Goal: Task Accomplishment & Management: Complete application form

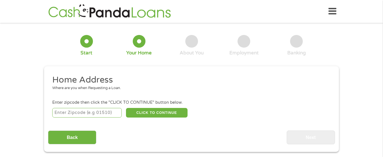
click at [90, 114] on input "number" at bounding box center [87, 113] width 70 height 10
type input "85730"
select select "[US_STATE]"
click at [150, 113] on button "CLICK TO CONTINUE" at bounding box center [157, 113] width 62 height 10
type input "85730"
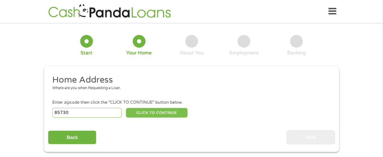
type input "[GEOGRAPHIC_DATA]"
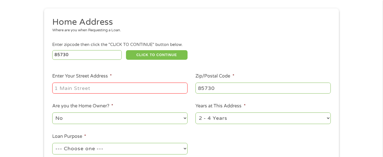
scroll to position [58, 0]
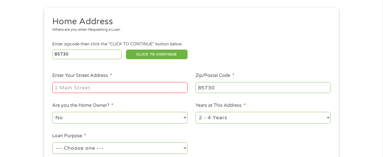
click at [139, 90] on input "Enter Your Street Address *" at bounding box center [119, 87] width 135 height 11
type input "[STREET_ADDRESS][PERSON_NAME]"
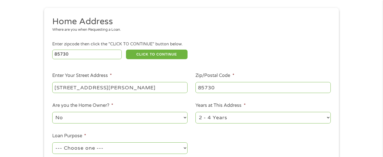
click at [328, 118] on select "1 Year or less 1 - 2 Years 2 - 4 Years Over 4 Years" at bounding box center [262, 118] width 135 height 12
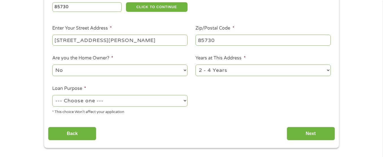
scroll to position [106, 0]
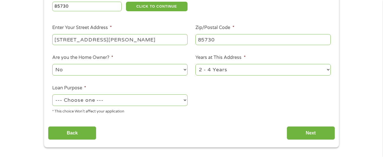
click at [328, 71] on select "1 Year or less 1 - 2 Years 2 - 4 Years Over 4 Years" at bounding box center [262, 70] width 135 height 12
select select "60months"
click at [195, 65] on select "1 Year or less 1 - 2 Years 2 - 4 Years Over 4 Years" at bounding box center [262, 70] width 135 height 12
click at [186, 100] on select "--- Choose one --- Pay Bills Debt Consolidation Home Improvement Major Purchase…" at bounding box center [119, 101] width 135 height 12
select select "shorttermcash"
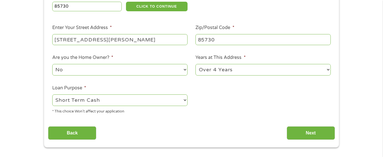
click at [52, 95] on select "--- Choose one --- Pay Bills Debt Consolidation Home Improvement Major Purchase…" at bounding box center [119, 101] width 135 height 12
click at [321, 134] on input "Next" at bounding box center [311, 133] width 48 height 14
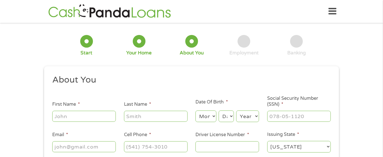
scroll to position [2, 2]
click at [98, 112] on input "First Name *" at bounding box center [84, 116] width 64 height 11
type input "[PERSON_NAME]"
type input "[EMAIL_ADDRESS][DOMAIN_NAME]"
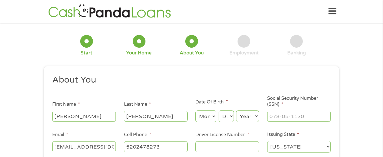
type input "[PHONE_NUMBER]"
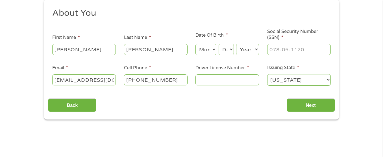
scroll to position [68, 0]
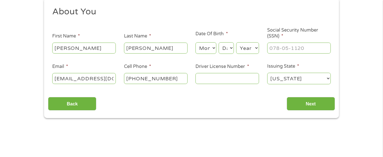
click at [214, 47] on select "Month 1 2 3 4 5 6 7 8 9 10 11 12" at bounding box center [205, 48] width 21 height 12
select select "6"
click at [195, 42] on select "Month 1 2 3 4 5 6 7 8 9 10 11 12" at bounding box center [205, 48] width 21 height 12
click at [232, 47] on select "Day 1 2 3 4 5 6 7 8 9 10 11 12 13 14 15 16 17 18 19 20 21 22 23 24 25 26 27 28 …" at bounding box center [226, 48] width 15 height 12
select select "2"
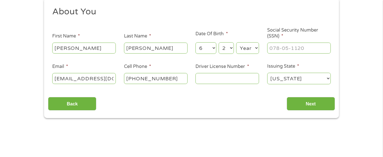
click at [219, 42] on select "Day 1 2 3 4 5 6 7 8 9 10 11 12 13 14 15 16 17 18 19 20 21 22 23 24 25 26 27 28 …" at bounding box center [226, 48] width 15 height 12
click at [257, 47] on select "Year [DATE] 2006 2005 2004 2003 2002 2001 2000 1999 1998 1997 1996 1995 1994 19…" at bounding box center [247, 48] width 23 height 12
select select "1954"
click at [236, 42] on select "Year [DATE] 2006 2005 2004 2003 2002 2001 2000 1999 1998 1997 1996 1995 1994 19…" at bounding box center [247, 48] width 23 height 12
click at [294, 48] on input "___-__-____" at bounding box center [299, 48] width 64 height 11
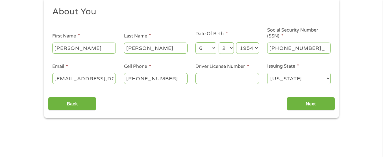
type input "572-96-5987"
click at [231, 75] on input "Driver License Number *" at bounding box center [227, 78] width 64 height 11
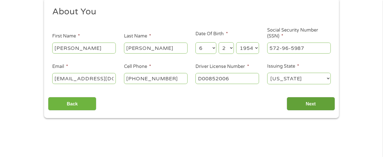
type input "D00852006"
click at [312, 103] on input "Next" at bounding box center [311, 104] width 48 height 14
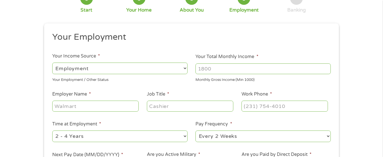
scroll to position [43, 0]
click at [185, 68] on select "--- Choose one --- Employment [DEMOGRAPHIC_DATA] Benefits" at bounding box center [119, 68] width 135 height 12
select select "benefits"
click at [52, 62] on select "--- Choose one --- Employment [DEMOGRAPHIC_DATA] Benefits" at bounding box center [119, 68] width 135 height 12
type input "Other"
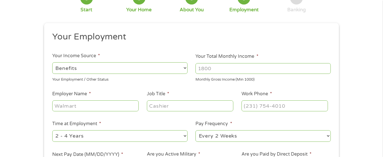
type input "[PHONE_NUMBER]"
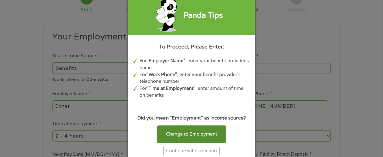
click at [193, 134] on div "Change to Employment" at bounding box center [191, 135] width 69 height 18
select select "fullTime"
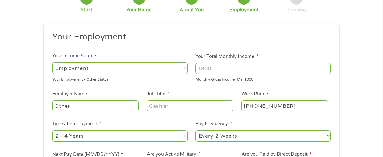
click at [324, 70] on input "Your Total Monthly Income *" at bounding box center [262, 68] width 135 height 11
type input "6800"
click at [134, 105] on input "Other" at bounding box center [95, 106] width 86 height 11
type input "O"
type input "Social Security"
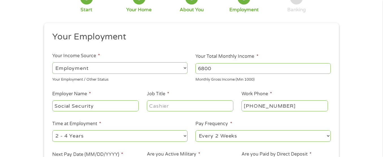
click at [172, 107] on input "Job Title *" at bounding box center [190, 106] width 86 height 11
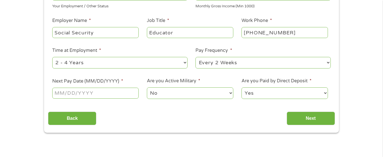
scroll to position [117, 0]
type input "Educator"
click at [329, 62] on select "--- Choose one --- Every 2 Weeks Every Week Monthly Semi-Monthly" at bounding box center [262, 63] width 135 height 12
select select "monthly"
click at [195, 57] on select "--- Choose one --- Every 2 Weeks Every Week Monthly Semi-Monthly" at bounding box center [262, 63] width 135 height 12
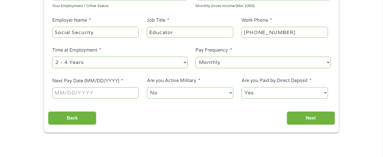
click at [185, 62] on select "--- Choose one --- 1 Year or less 1 - 2 Years 2 - 4 Years Over 4 Years" at bounding box center [119, 63] width 135 height 12
select select "60months"
click at [52, 57] on select "--- Choose one --- 1 Year or less 1 - 2 Years 2 - 4 Years Over 4 Years" at bounding box center [119, 63] width 135 height 12
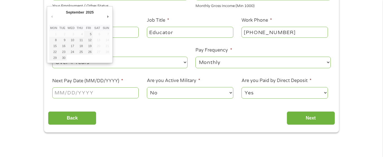
click at [118, 92] on input "Next Pay Date (MM/DD/YYYY) *" at bounding box center [95, 93] width 86 height 11
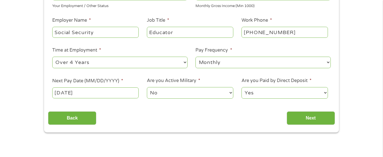
click at [73, 42] on ul "Your Employment Your Income Source * --- Choose one --- Employment [DEMOGRAPHIC…" at bounding box center [191, 31] width 287 height 146
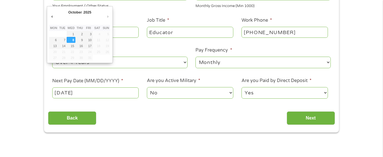
click at [97, 95] on input "[DATE]" at bounding box center [95, 93] width 86 height 11
type input "[DATE]"
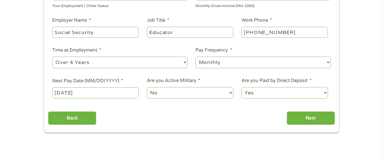
click at [128, 92] on input "[DATE]" at bounding box center [95, 93] width 86 height 11
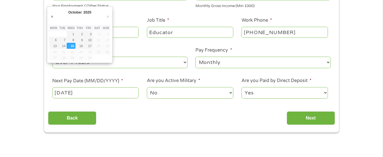
click at [61, 92] on input "[DATE]" at bounding box center [95, 93] width 86 height 11
click at [313, 116] on input "Next" at bounding box center [311, 119] width 48 height 14
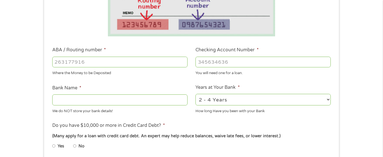
scroll to position [135, 0]
click at [122, 65] on input "ABA / Routing number *" at bounding box center [119, 61] width 135 height 11
type input "122101706"
type input "BANK OF AMERICA NA"
type input "122101706"
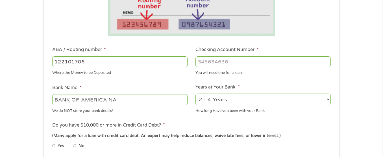
click at [234, 62] on input "Checking Account Number *" at bounding box center [262, 61] width 135 height 11
type input "457016631249"
click at [328, 100] on select "2 - 4 Years 6 - 12 Months 1 - 2 Years Over 4 Years" at bounding box center [262, 100] width 135 height 12
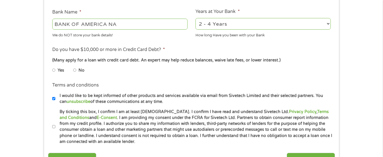
scroll to position [210, 0]
click at [329, 23] on select "2 - 4 Years 6 - 12 Months 1 - 2 Years Over 4 Years" at bounding box center [262, 24] width 135 height 12
select select "60months"
click at [195, 18] on select "2 - 4 Years 6 - 12 Months 1 - 2 Years Over 4 Years" at bounding box center [262, 24] width 135 height 12
click at [75, 70] on input "No" at bounding box center [74, 70] width 3 height 9
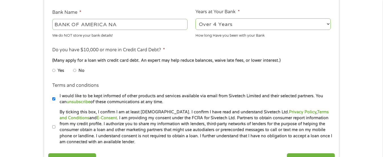
radio input "true"
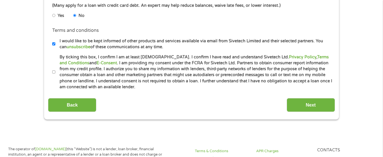
scroll to position [266, 0]
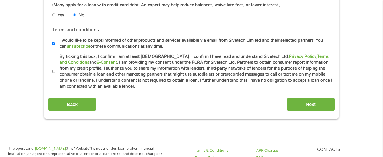
click at [53, 71] on input "By ticking this box, I confirm I am at least [DEMOGRAPHIC_DATA]. I confirm I ha…" at bounding box center [53, 71] width 3 height 9
checkbox input "true"
click at [319, 104] on input "Next" at bounding box center [311, 105] width 48 height 14
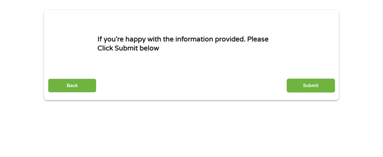
scroll to position [56, 0]
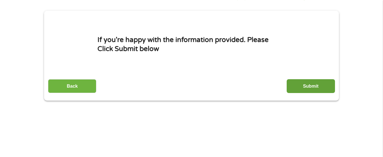
click at [315, 84] on input "Submit" at bounding box center [311, 86] width 48 height 14
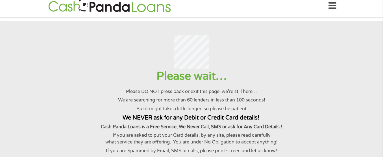
scroll to position [0, 0]
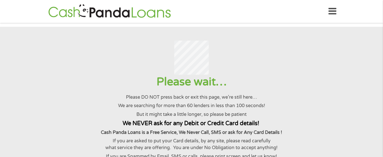
click at [281, 126] on h4 "We NEVER ask for any Debit or Credit Card details!" at bounding box center [191, 123] width 369 height 7
